Goal: Task Accomplishment & Management: Use online tool/utility

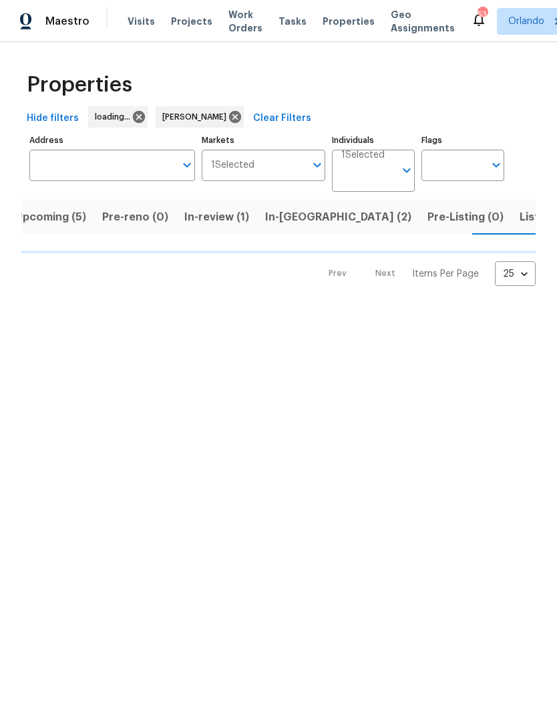
scroll to position [0, 17]
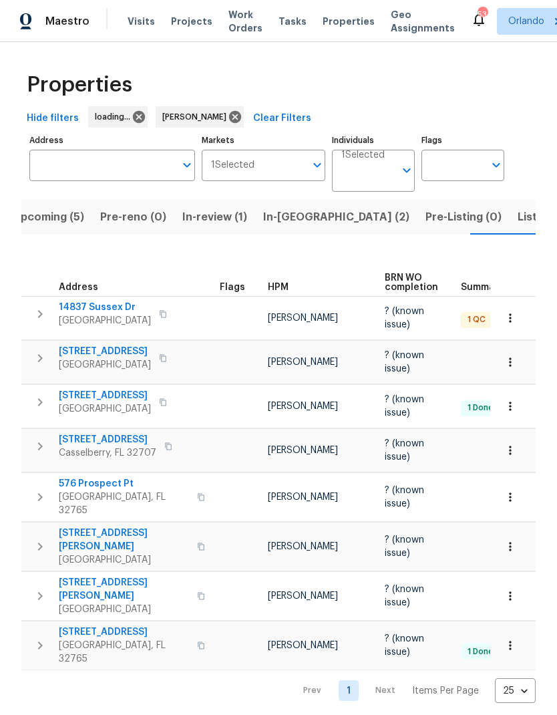
scroll to position [0, 17]
click at [57, 232] on button "Upcoming (5)" at bounding box center [48, 217] width 88 height 35
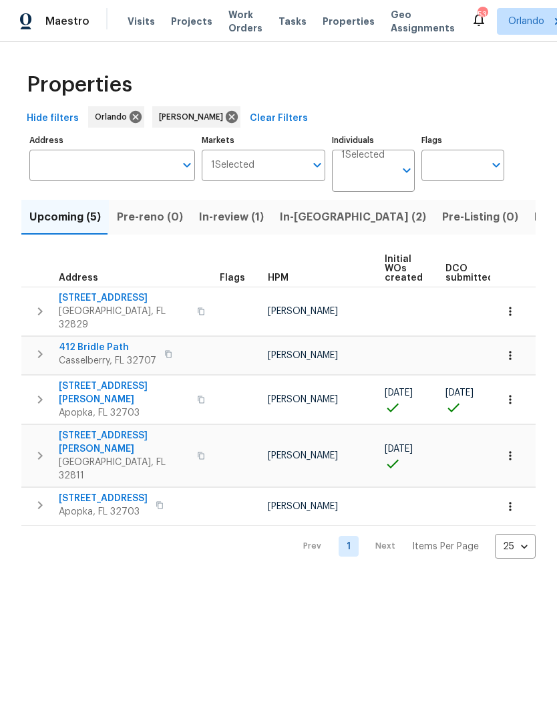
click at [100, 379] on span "1207 Helen St" at bounding box center [124, 392] width 130 height 27
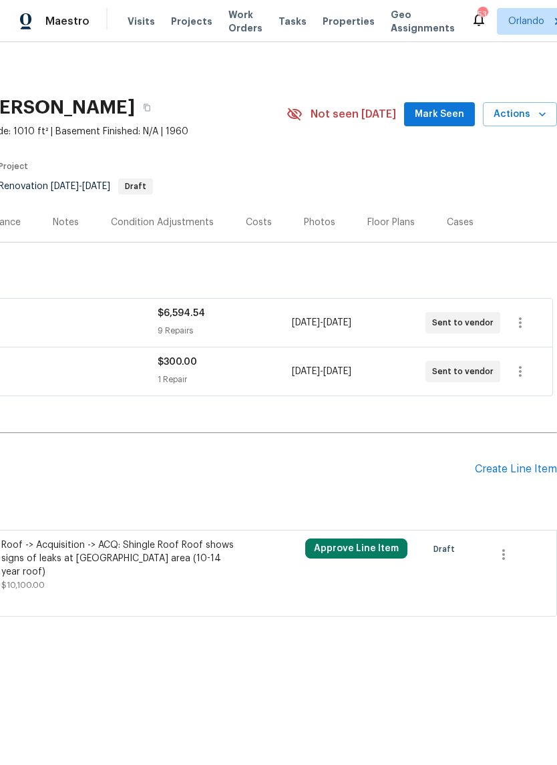
scroll to position [0, 198]
click at [451, 118] on span "Mark Seen" at bounding box center [439, 114] width 49 height 17
click at [540, 112] on icon "button" at bounding box center [542, 114] width 13 height 13
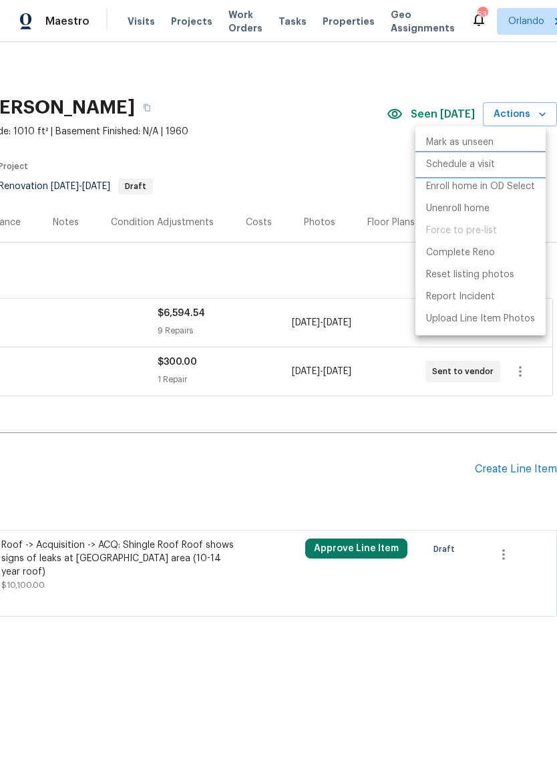
click at [486, 166] on p "Schedule a visit" at bounding box center [460, 165] width 69 height 14
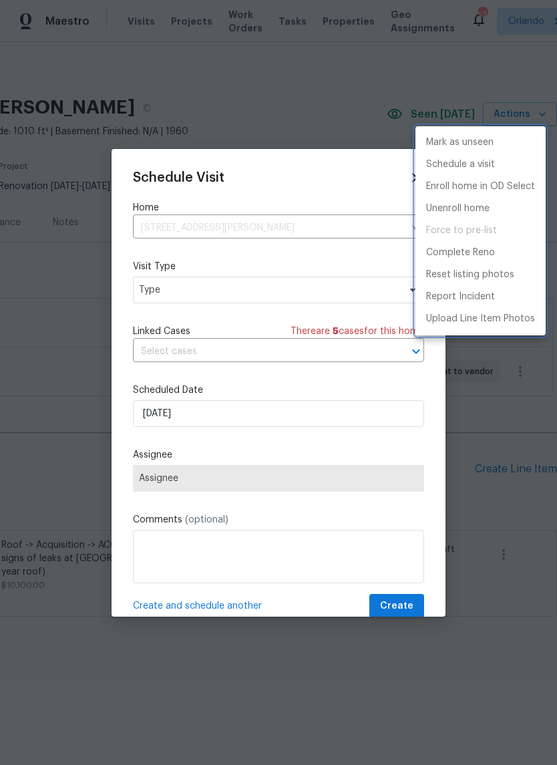
click at [311, 291] on div at bounding box center [278, 382] width 557 height 765
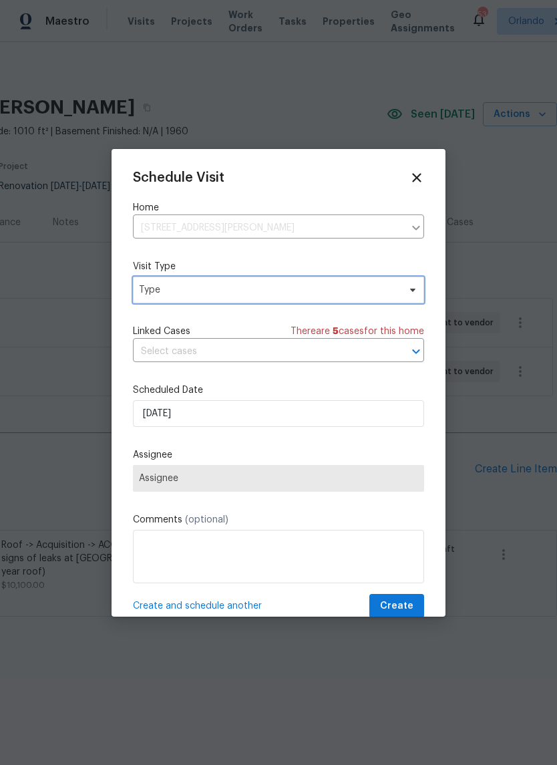
click at [310, 289] on span "Type" at bounding box center [269, 289] width 260 height 13
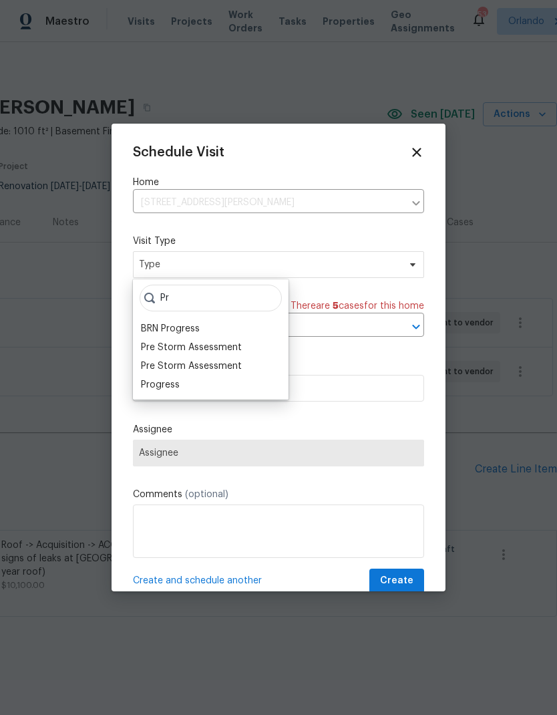
type input "Pr"
click at [154, 384] on div "Progress" at bounding box center [160, 384] width 39 height 13
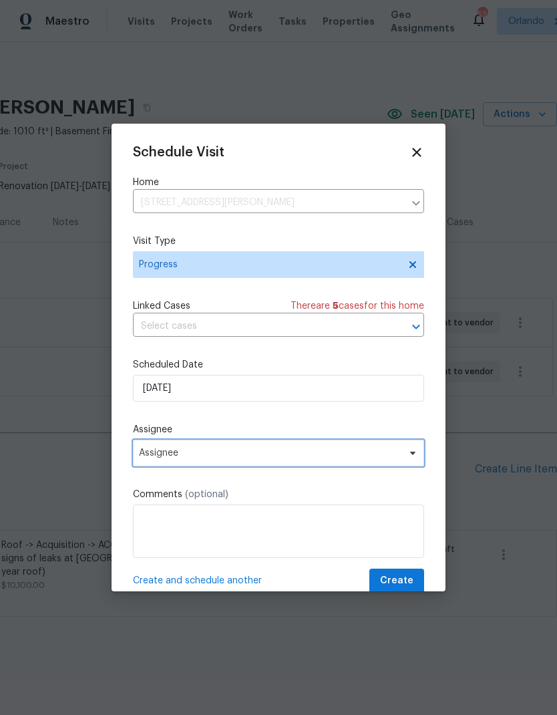
click at [235, 455] on span "Assignee" at bounding box center [270, 453] width 262 height 11
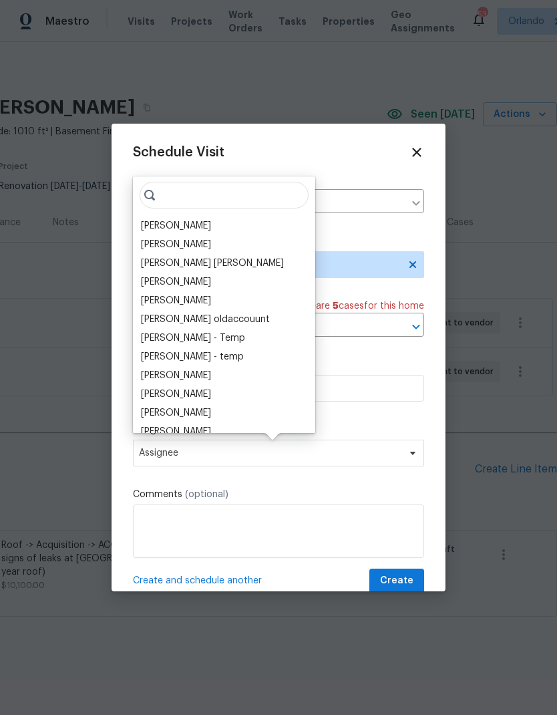
click at [174, 224] on div "[PERSON_NAME]" at bounding box center [176, 225] width 70 height 13
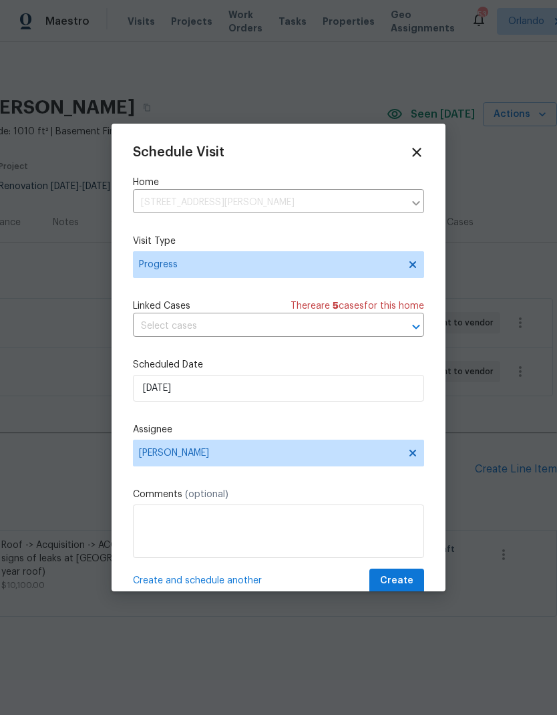
click at [279, 511] on textarea at bounding box center [278, 530] width 291 height 53
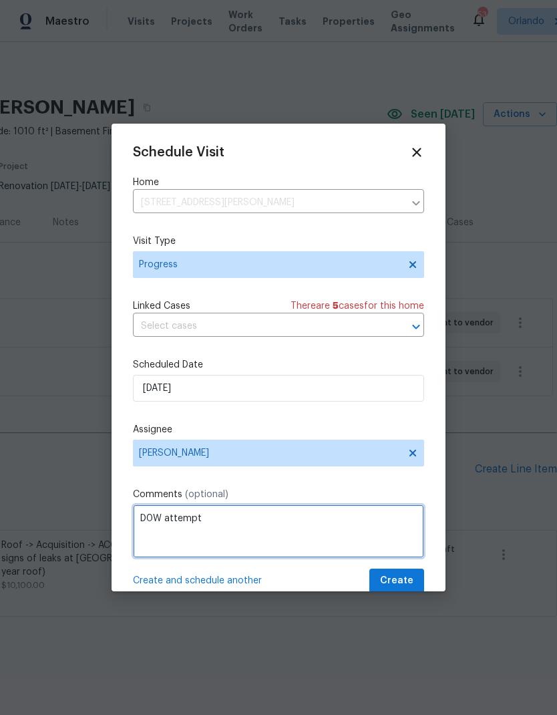
click at [323, 526] on textarea "D0W attempt" at bounding box center [278, 530] width 291 height 53
type textarea "D0W attempt - Still packing up"
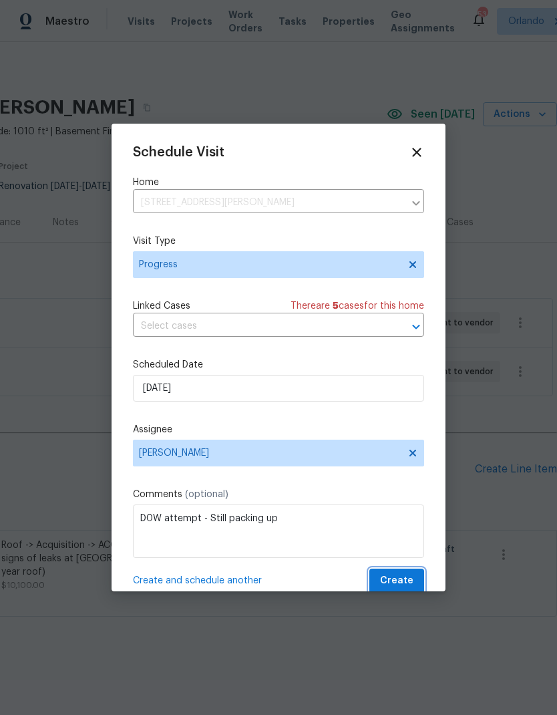
click at [408, 579] on span "Create" at bounding box center [396, 581] width 33 height 17
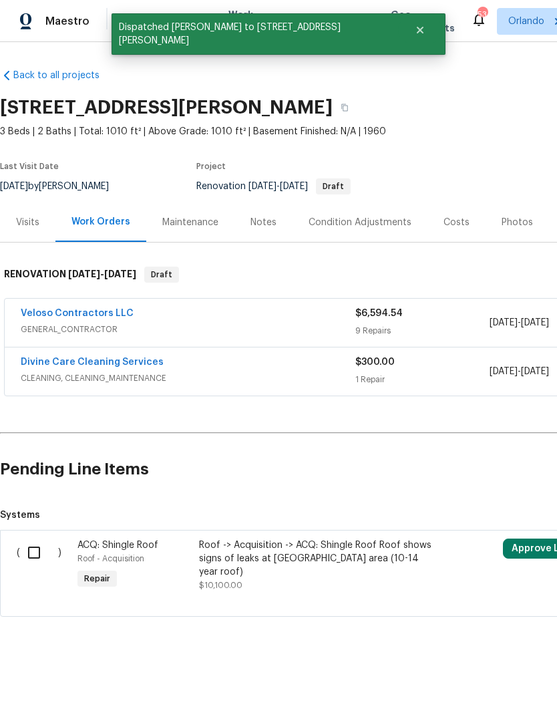
scroll to position [0, 0]
